Goal: Information Seeking & Learning: Understand process/instructions

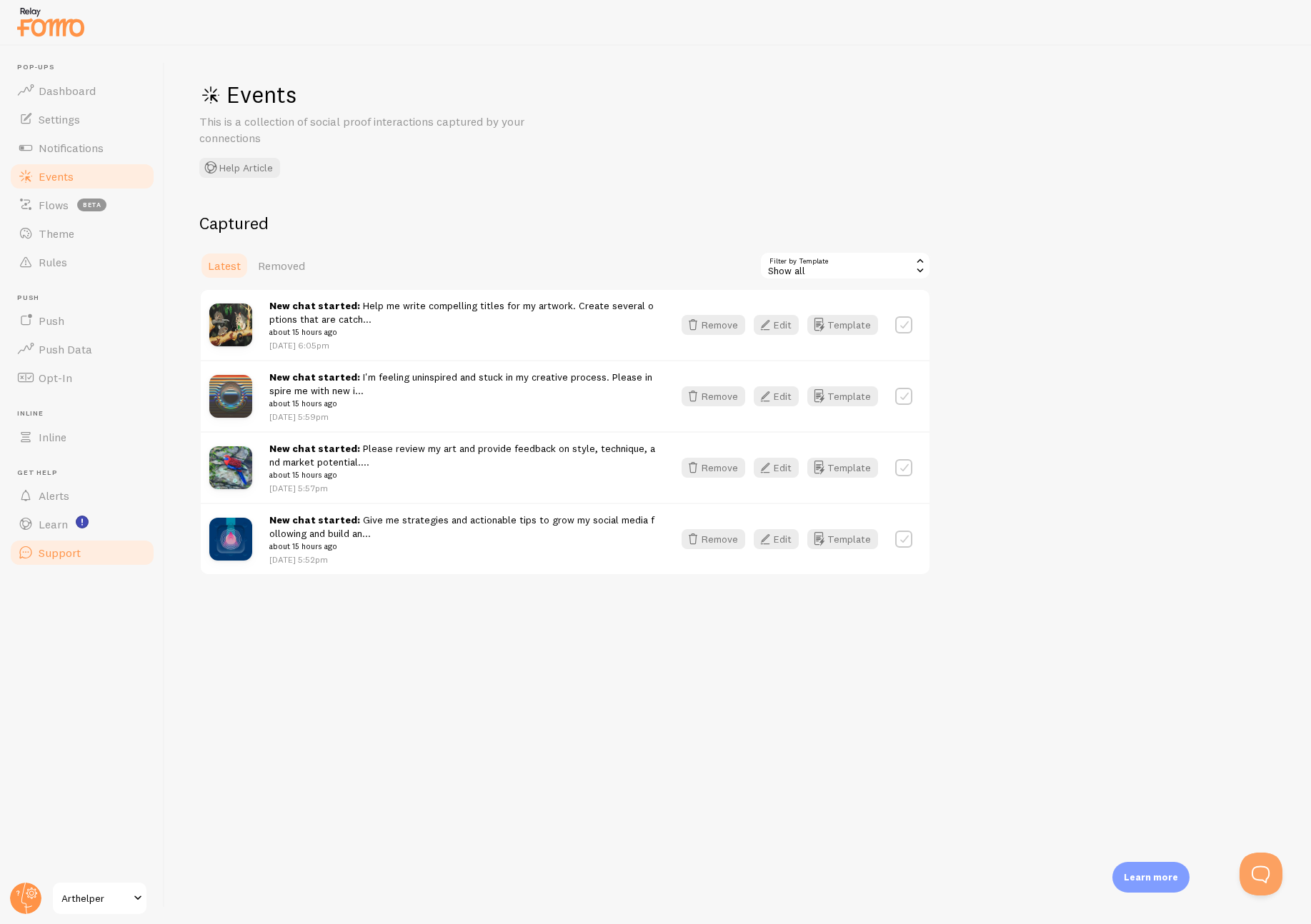
click at [54, 549] on span "Support" at bounding box center [60, 552] width 42 height 14
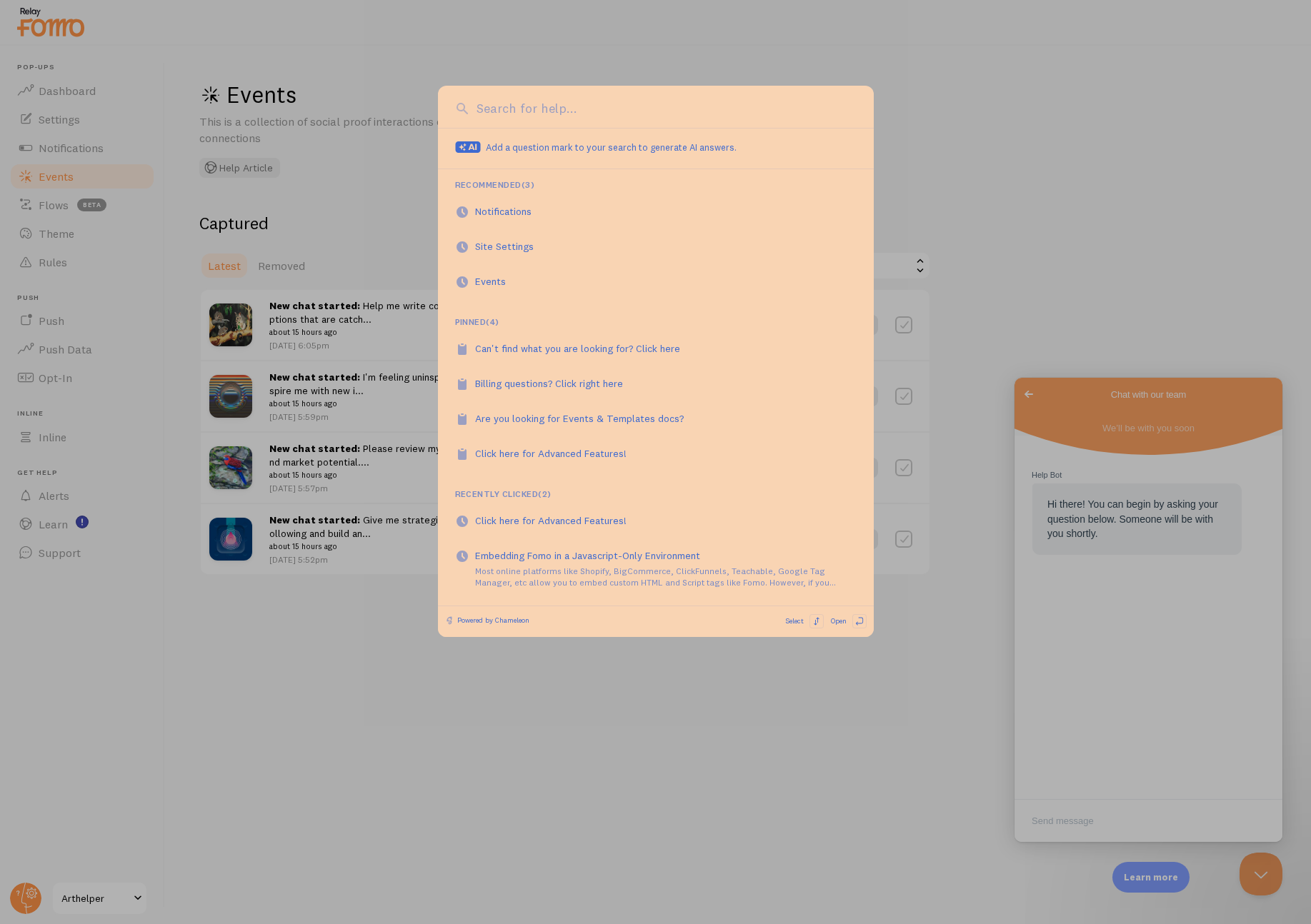
click at [538, 111] on input at bounding box center [664, 109] width 383 height 18
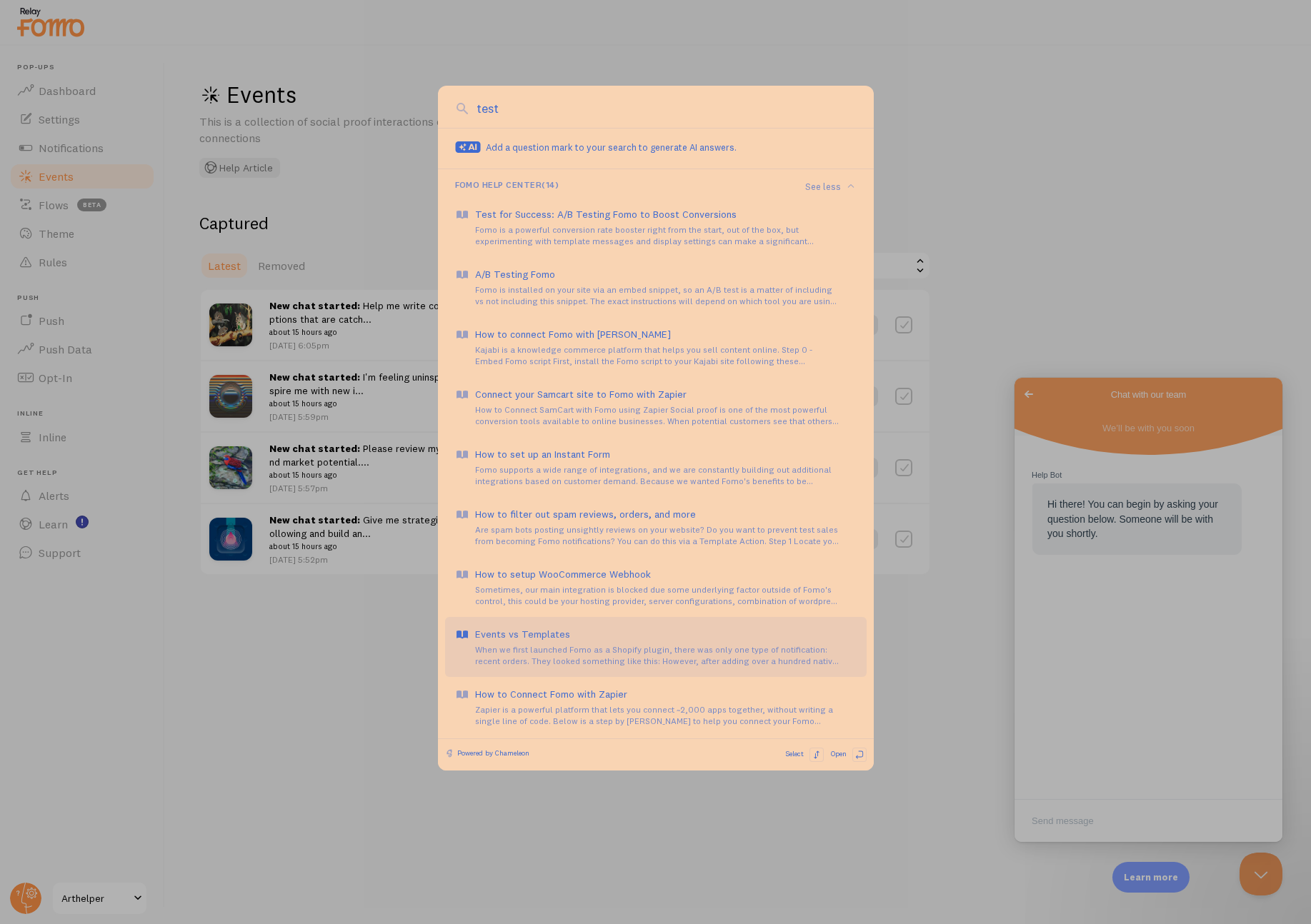
type input "test"
click at [542, 630] on div "Events vs Templates" at bounding box center [665, 633] width 381 height 14
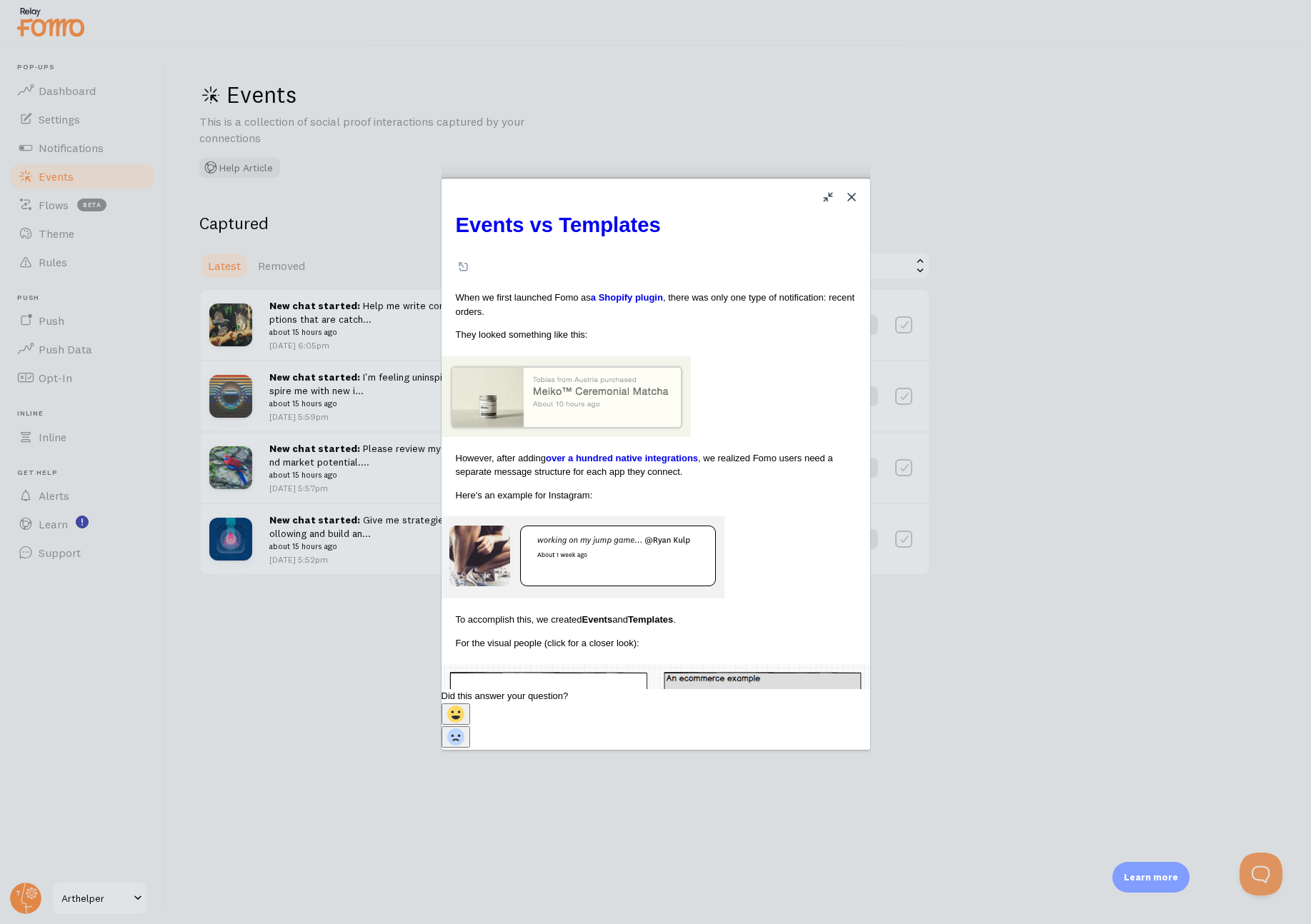
click at [983, 147] on div "Close u Events vs Templates Events vs Templates Open in a new window When we fi…" at bounding box center [656, 462] width 1311 height 924
click at [845, 199] on button "Close" at bounding box center [851, 197] width 23 height 23
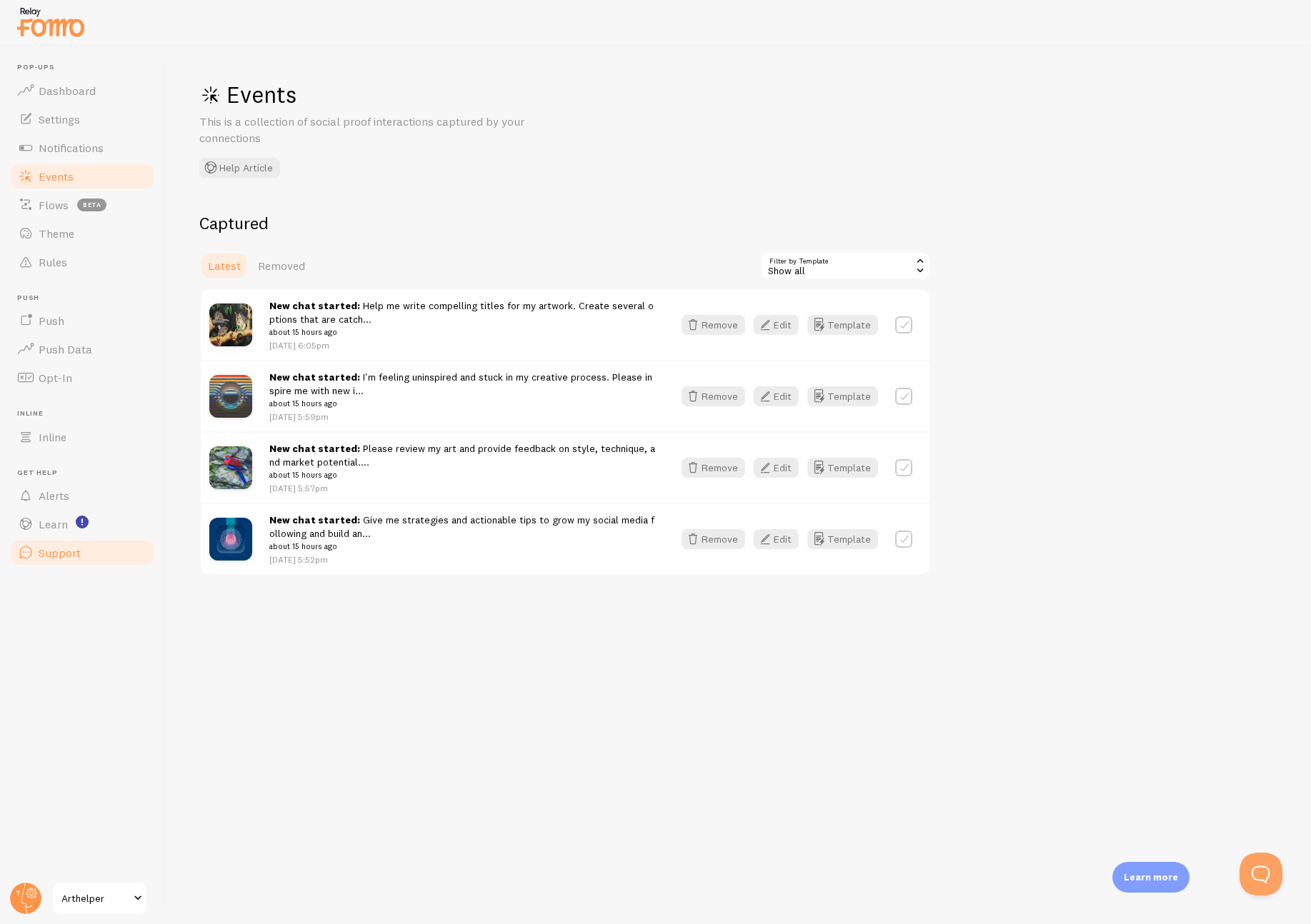
click at [72, 550] on span "Support" at bounding box center [60, 552] width 42 height 14
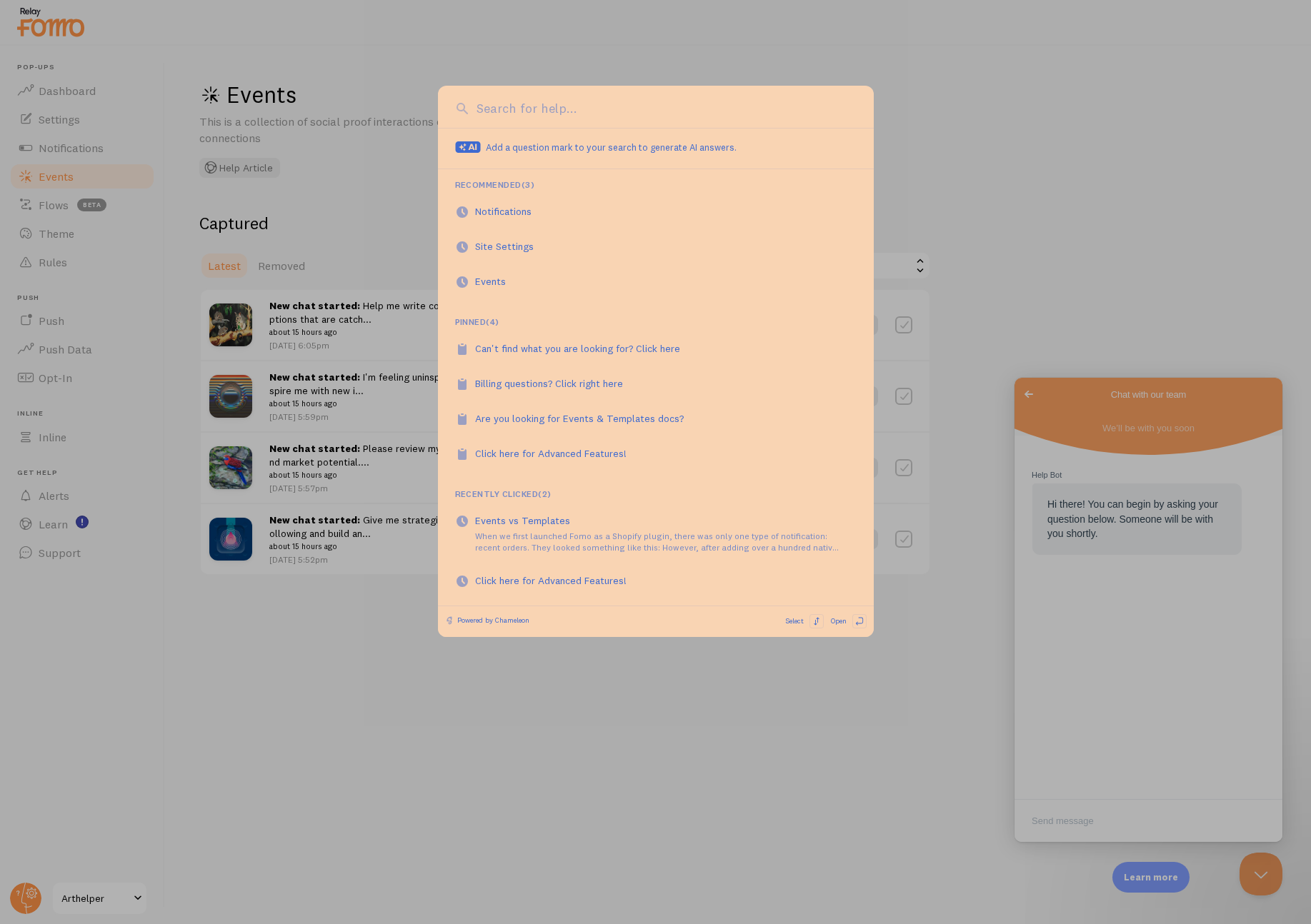
click at [944, 143] on div at bounding box center [656, 462] width 1311 height 924
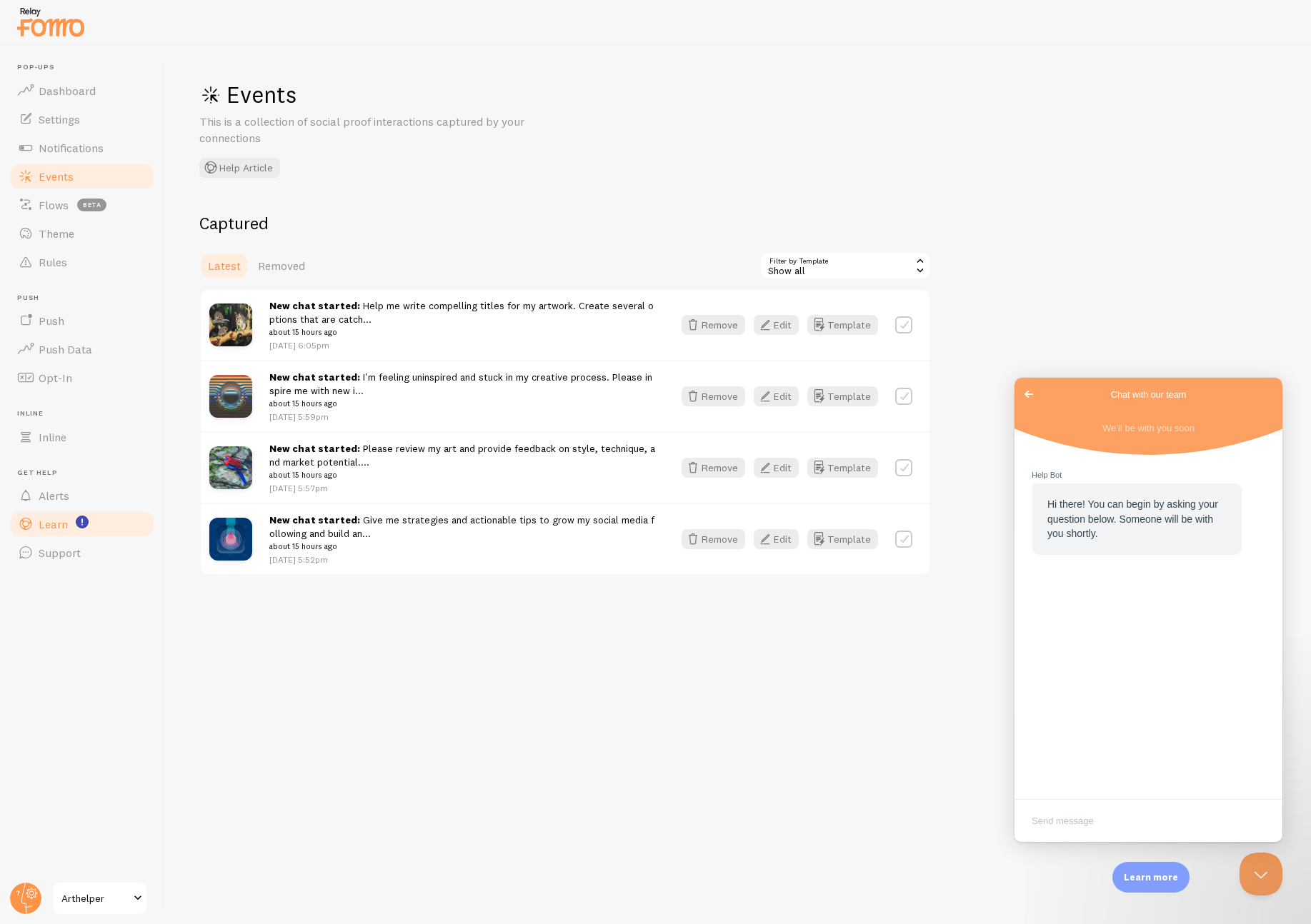
click at [74, 523] on link "Learn" at bounding box center [81, 523] width 147 height 29
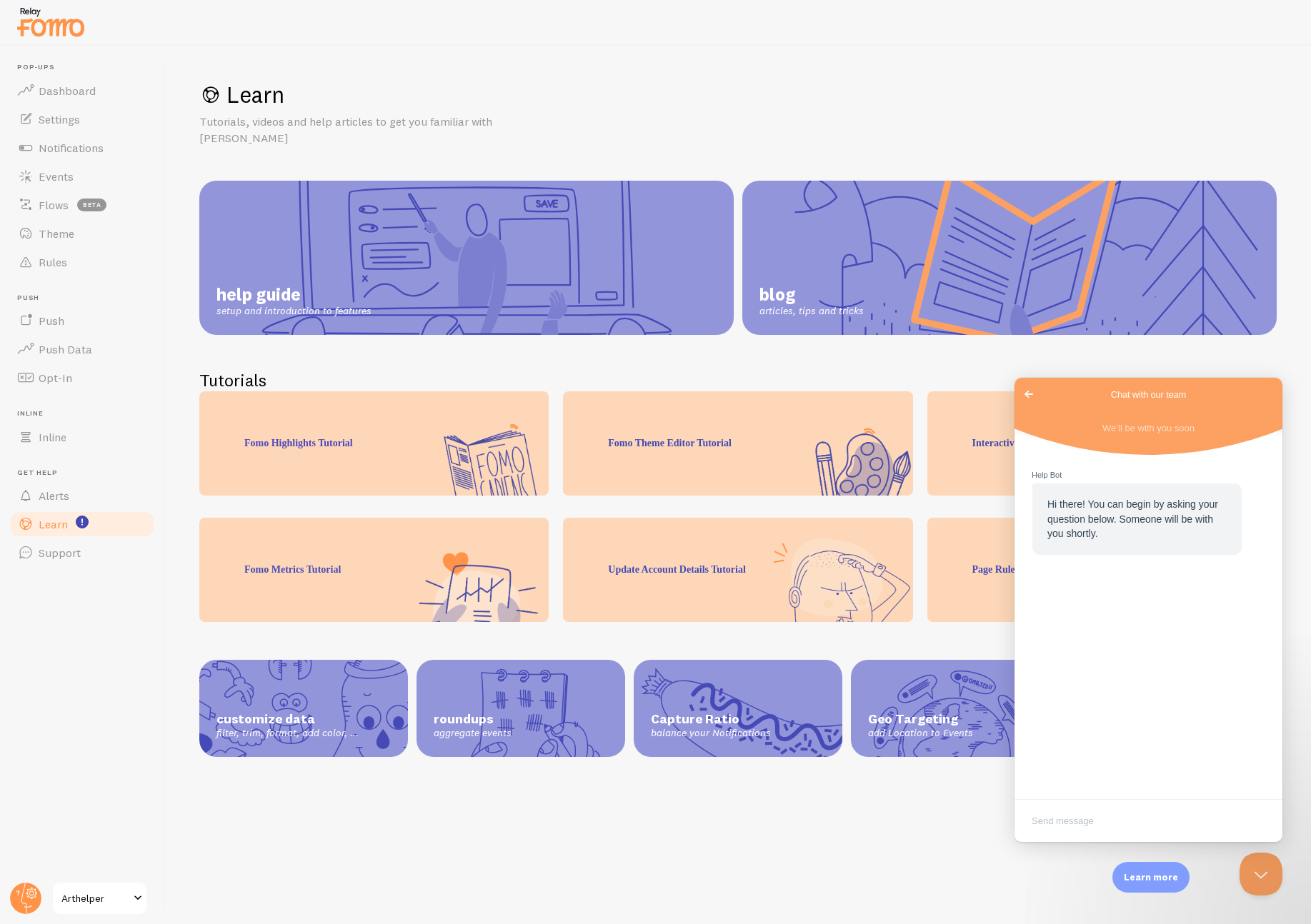
click at [1030, 392] on span "Go back" at bounding box center [1028, 394] width 18 height 18
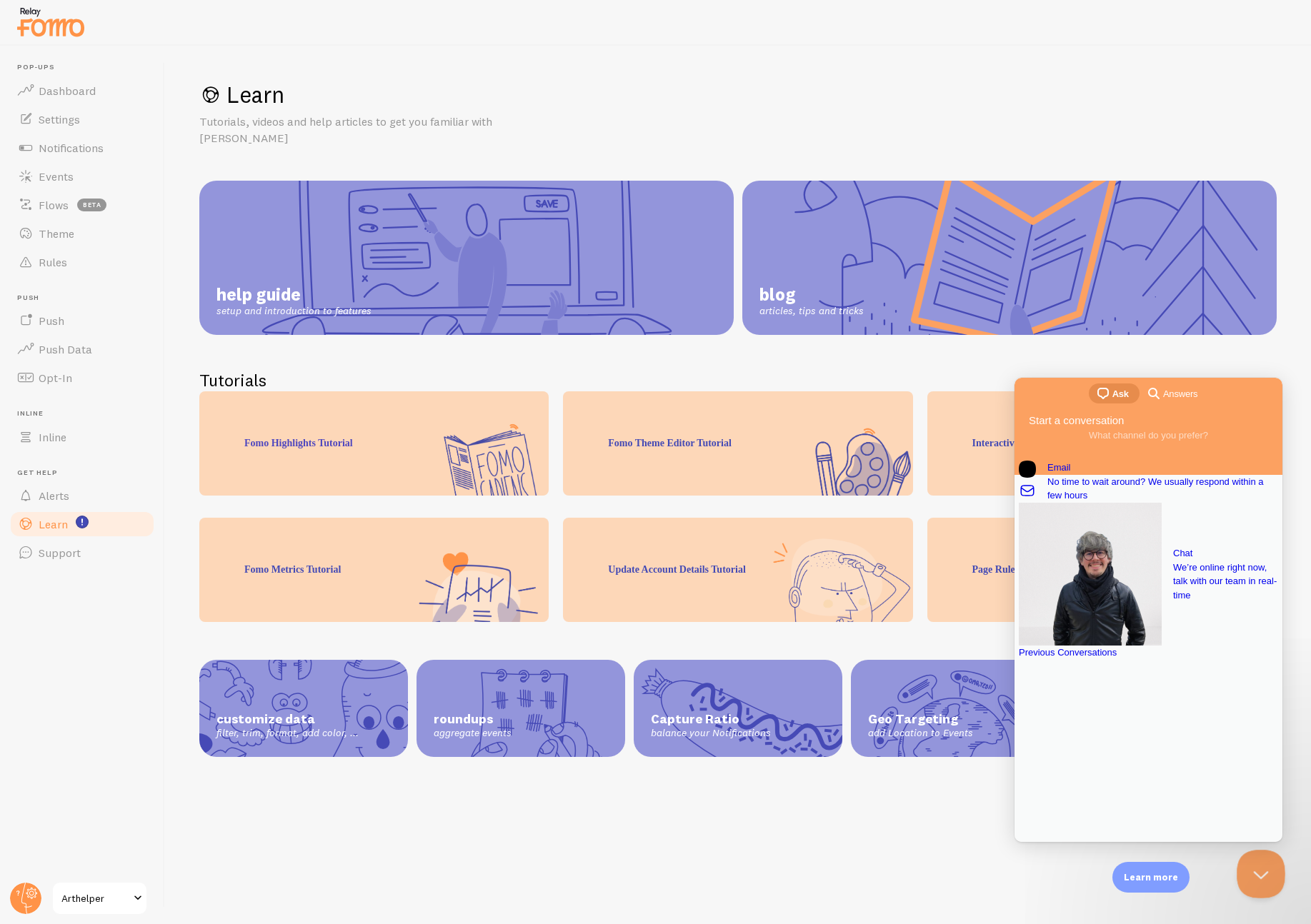
click at [1260, 866] on button "Close Beacon popover" at bounding box center [1257, 871] width 42 height 42
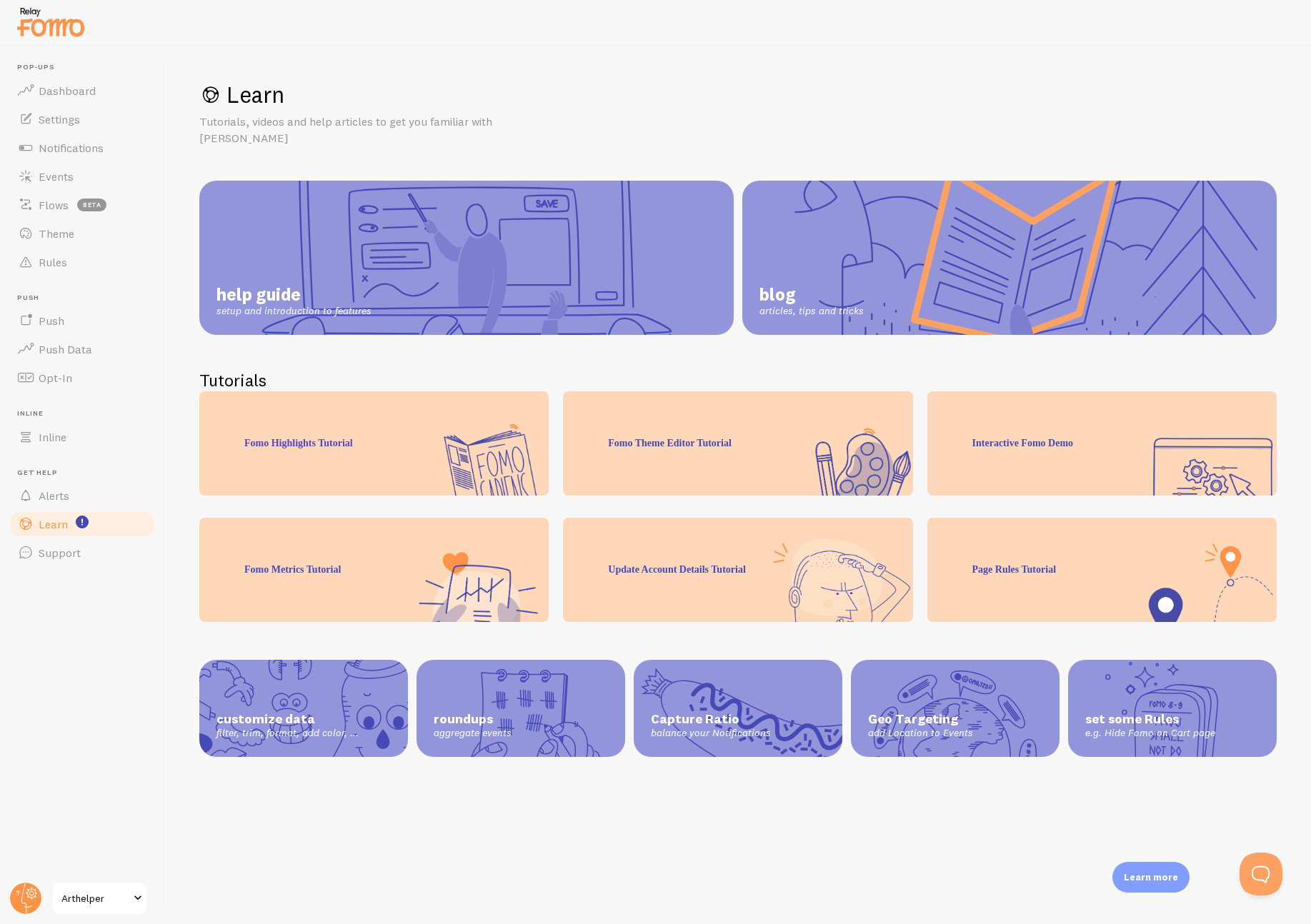
click at [770, 80] on h1 "Learn" at bounding box center [738, 95] width 1077 height 30
click at [48, 320] on span "Push" at bounding box center [52, 320] width 26 height 14
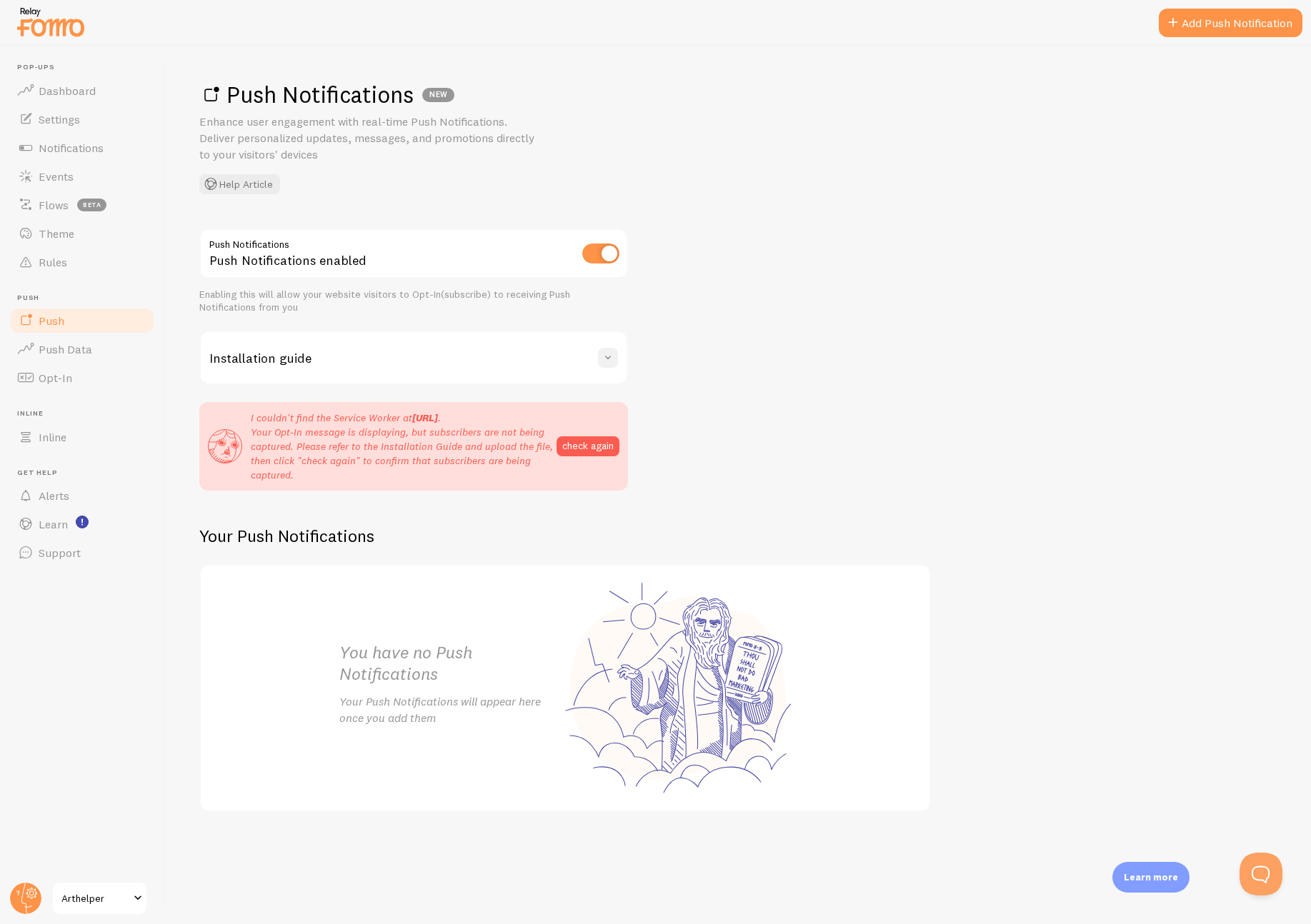
click at [605, 354] on span at bounding box center [607, 357] width 14 height 14
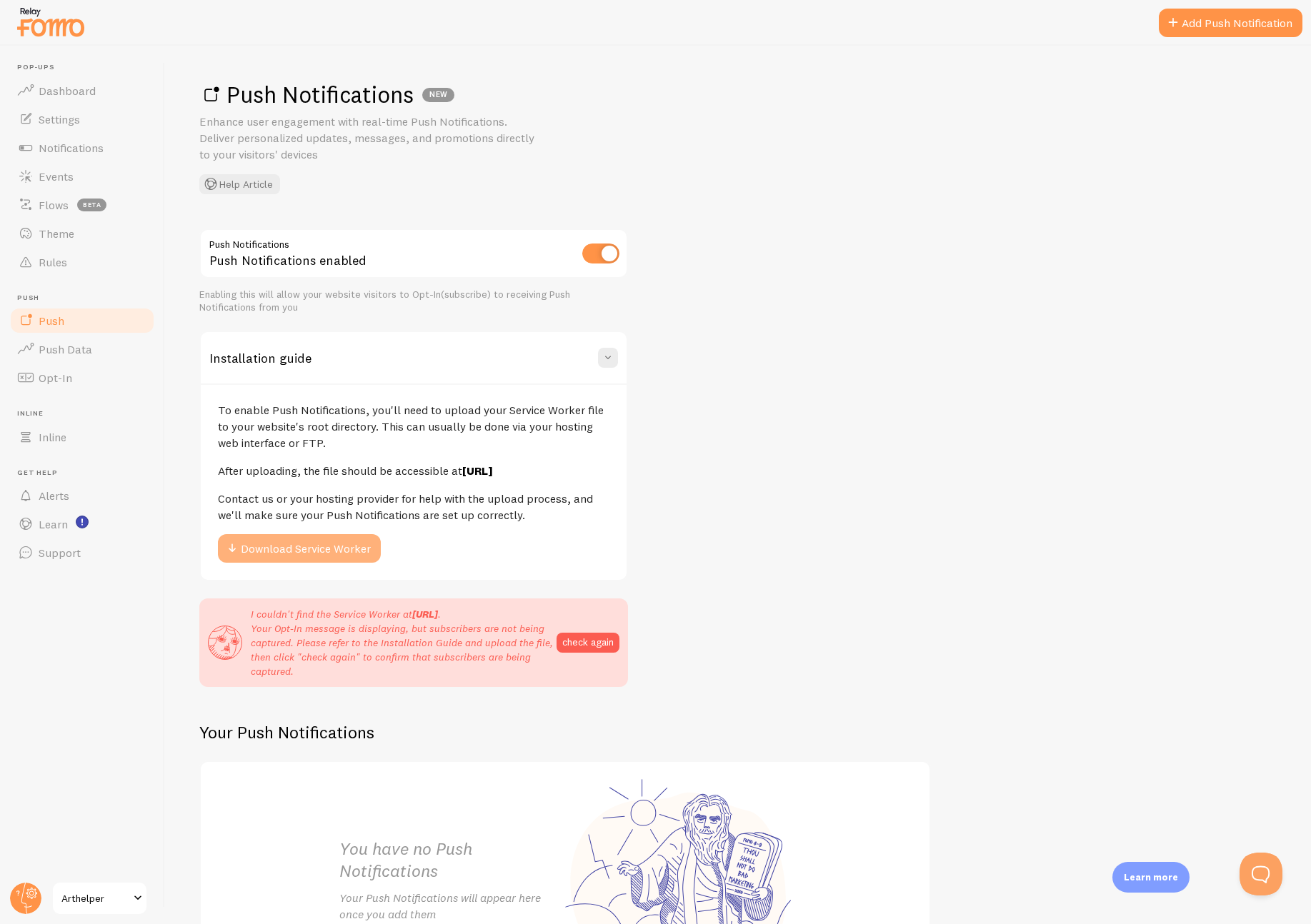
click at [327, 561] on button "Download Service Worker" at bounding box center [299, 548] width 162 height 29
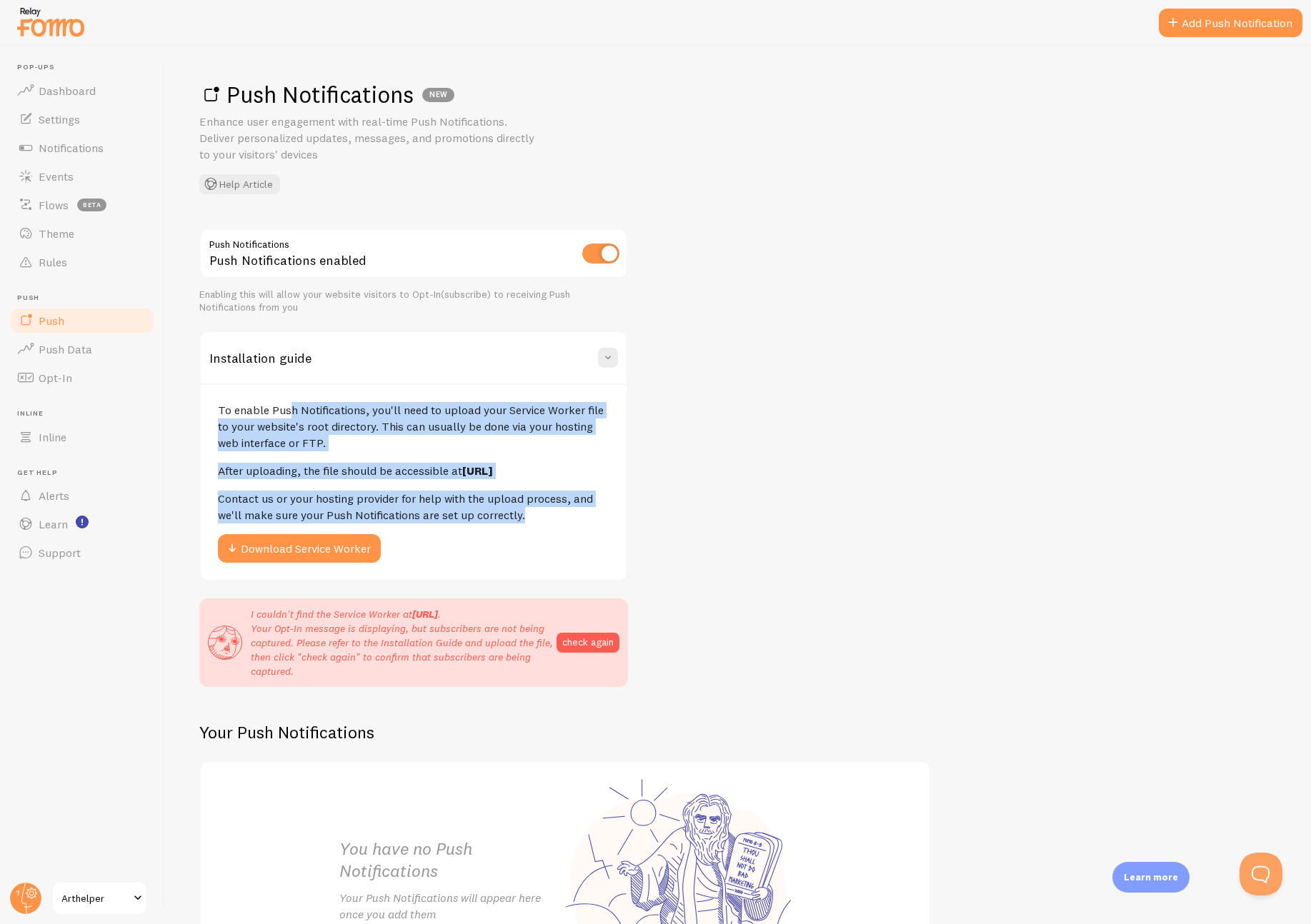
drag, startPoint x: 219, startPoint y: 411, endPoint x: 556, endPoint y: 541, distance: 361.2
click at [556, 541] on div "To enable Push Notifications, you'll need to upload your Service Worker file to…" at bounding box center [413, 481] width 426 height 197
copy div "To enable Push Notifications, you'll need to upload your Service Worker file to…"
